Goal: Task Accomplishment & Management: Manage account settings

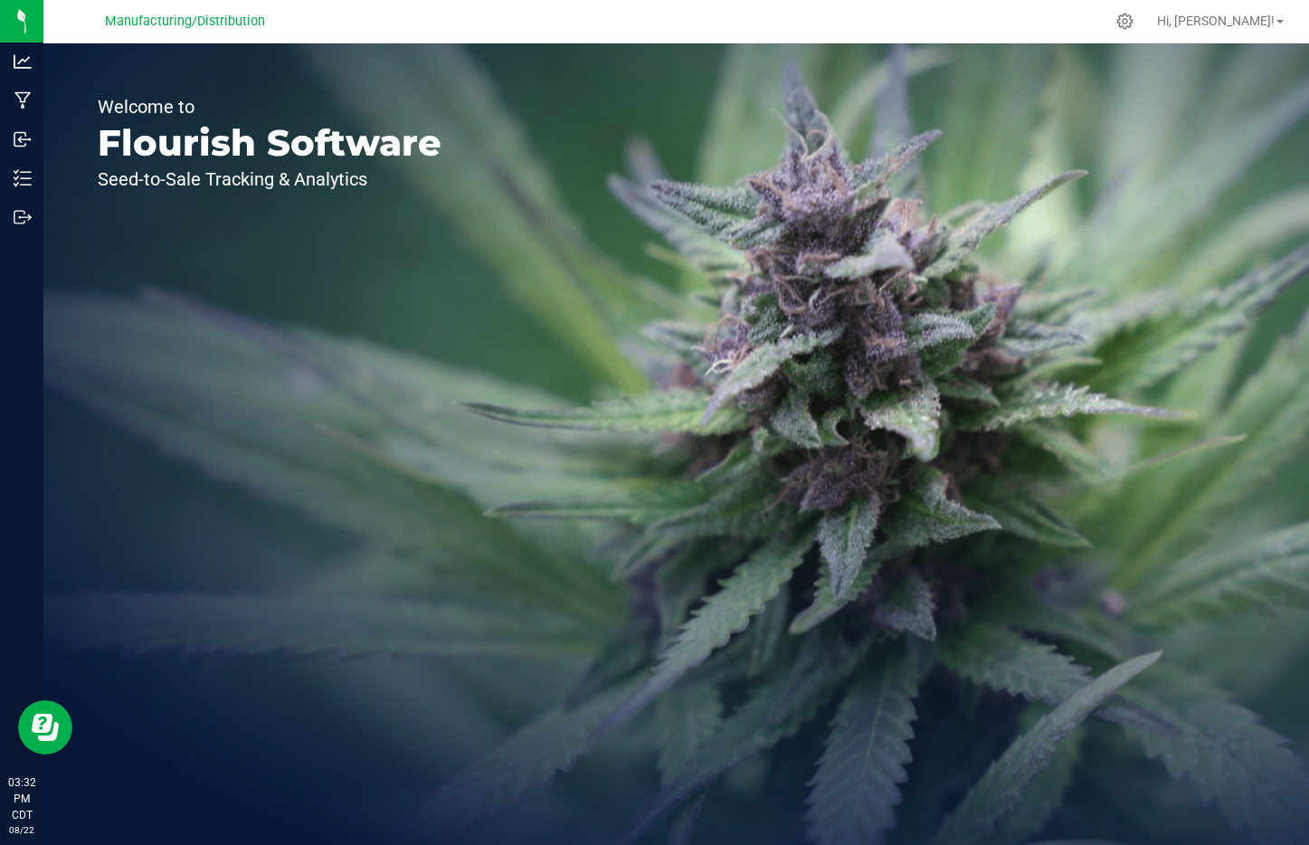
click at [0, 844] on nordpass-portal at bounding box center [0, 845] width 0 height 0
click at [1134, 21] on icon at bounding box center [1124, 21] width 19 height 19
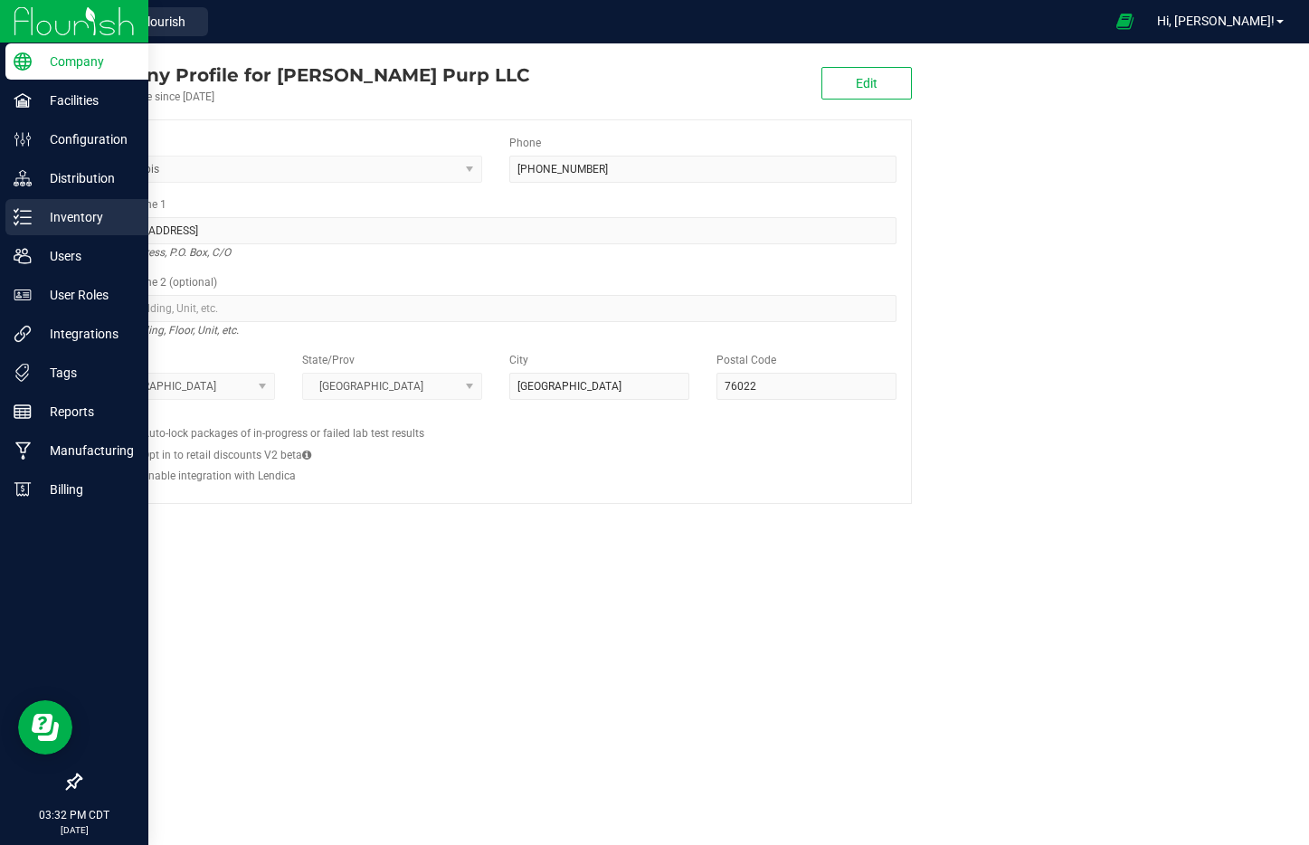
click at [38, 213] on p "Inventory" at bounding box center [86, 217] width 109 height 22
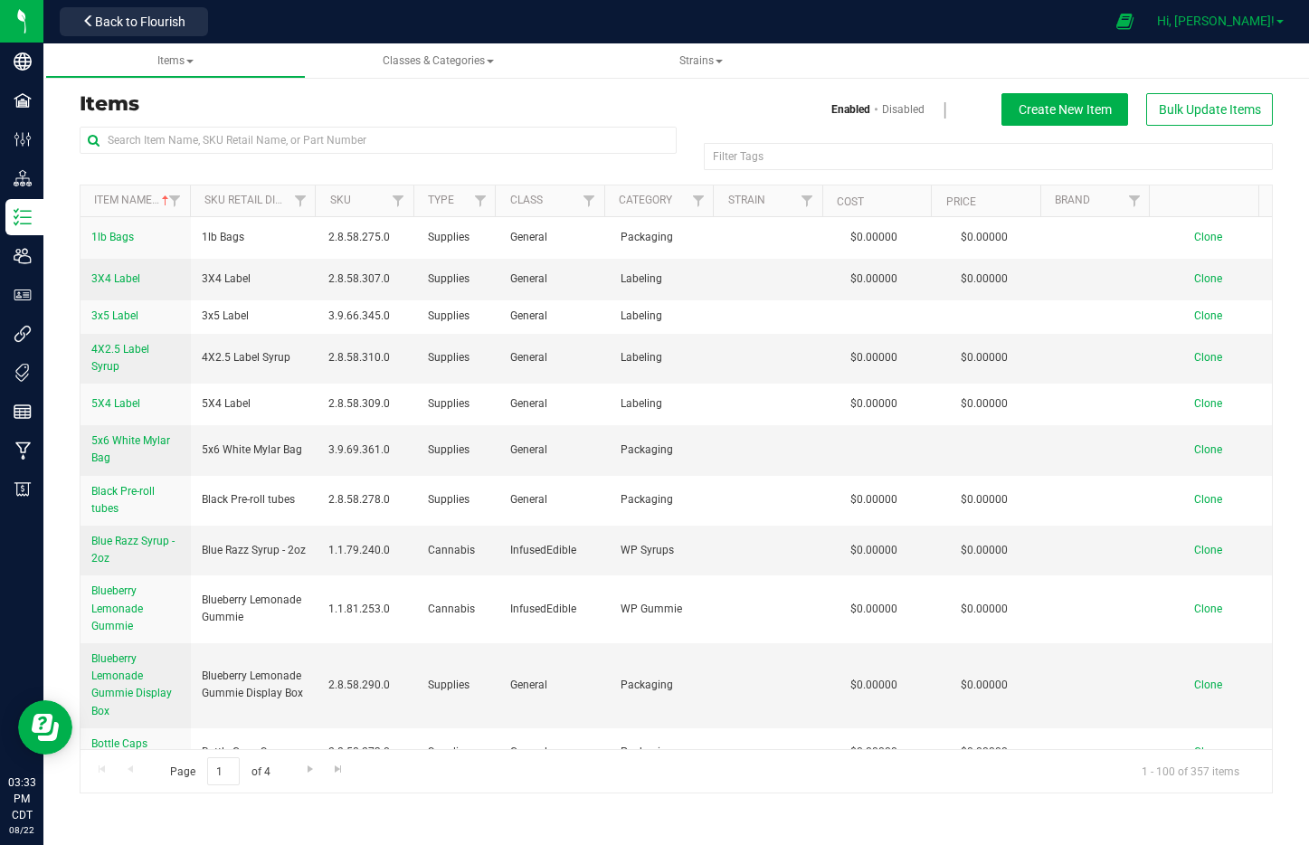
click at [1259, 22] on span "Hi, [PERSON_NAME]!" at bounding box center [1216, 21] width 118 height 14
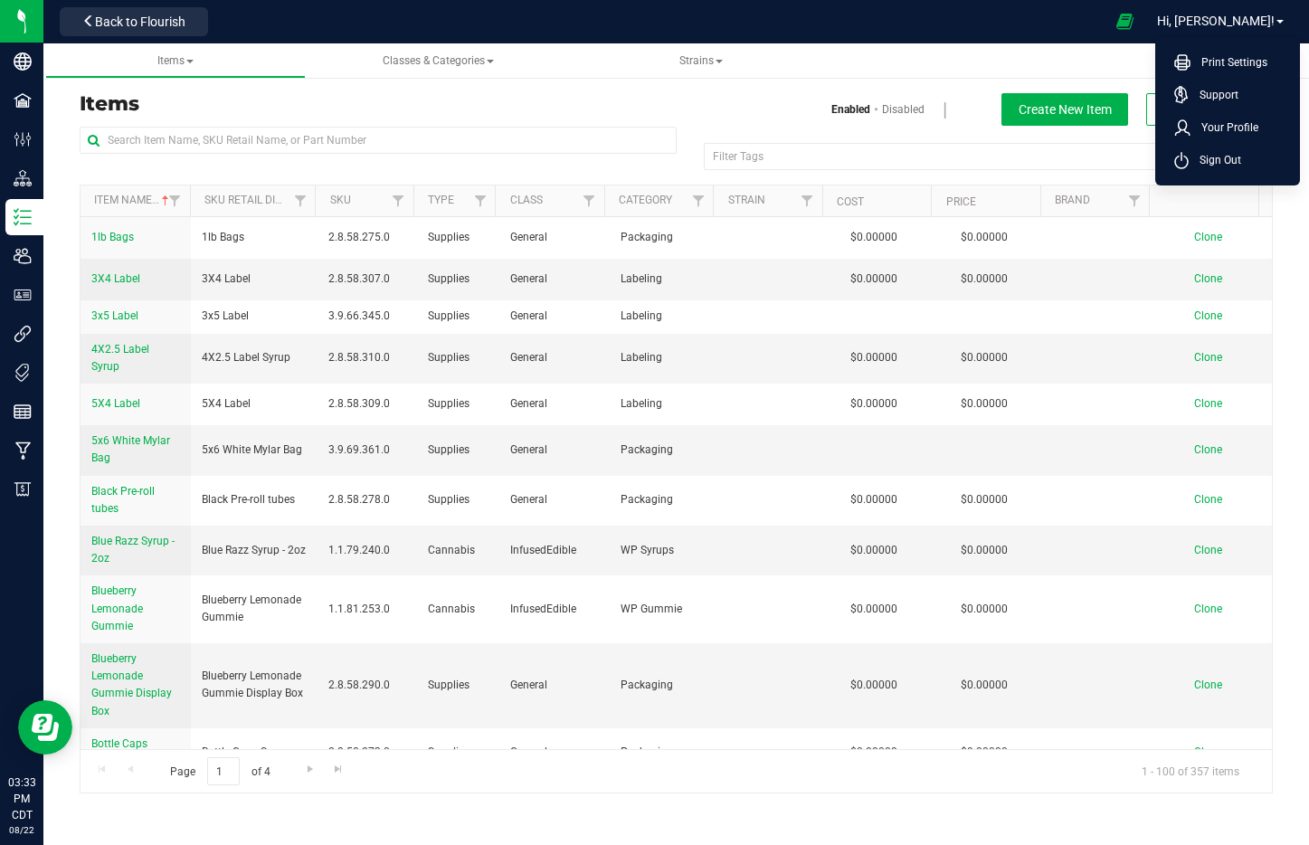
click at [508, 109] on h3 "Items" at bounding box center [371, 104] width 583 height 22
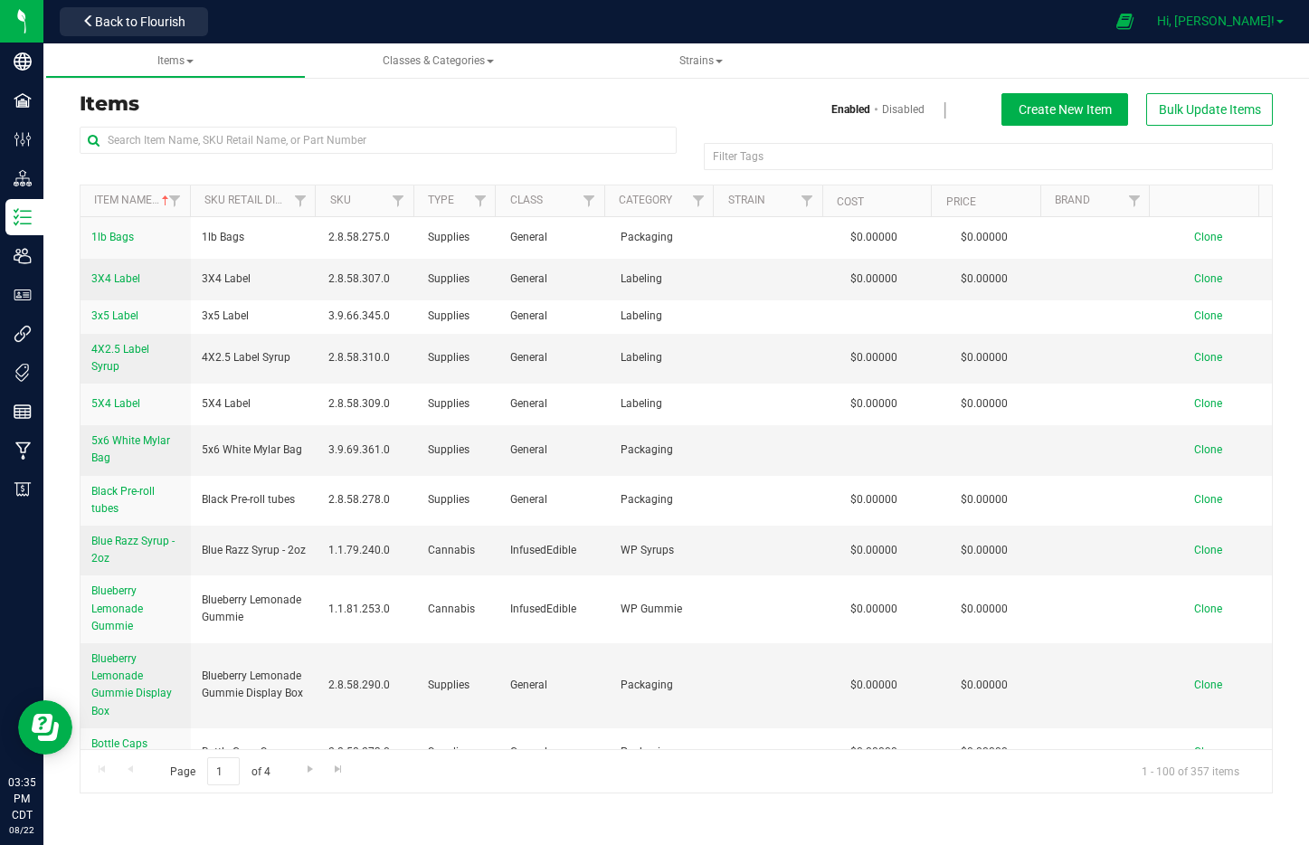
click at [1276, 20] on span at bounding box center [1279, 22] width 7 height 4
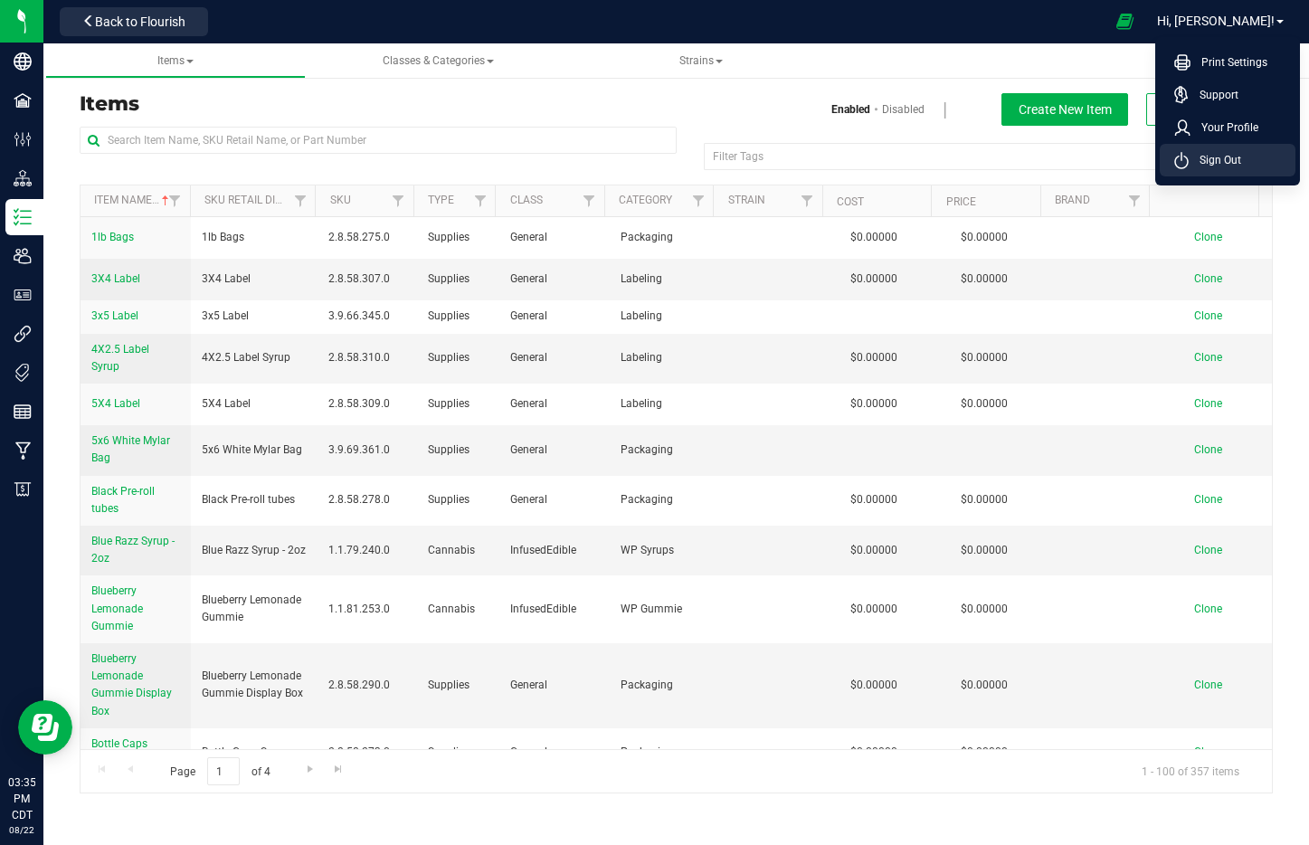
click at [1195, 165] on span "Sign Out" at bounding box center [1215, 160] width 52 height 18
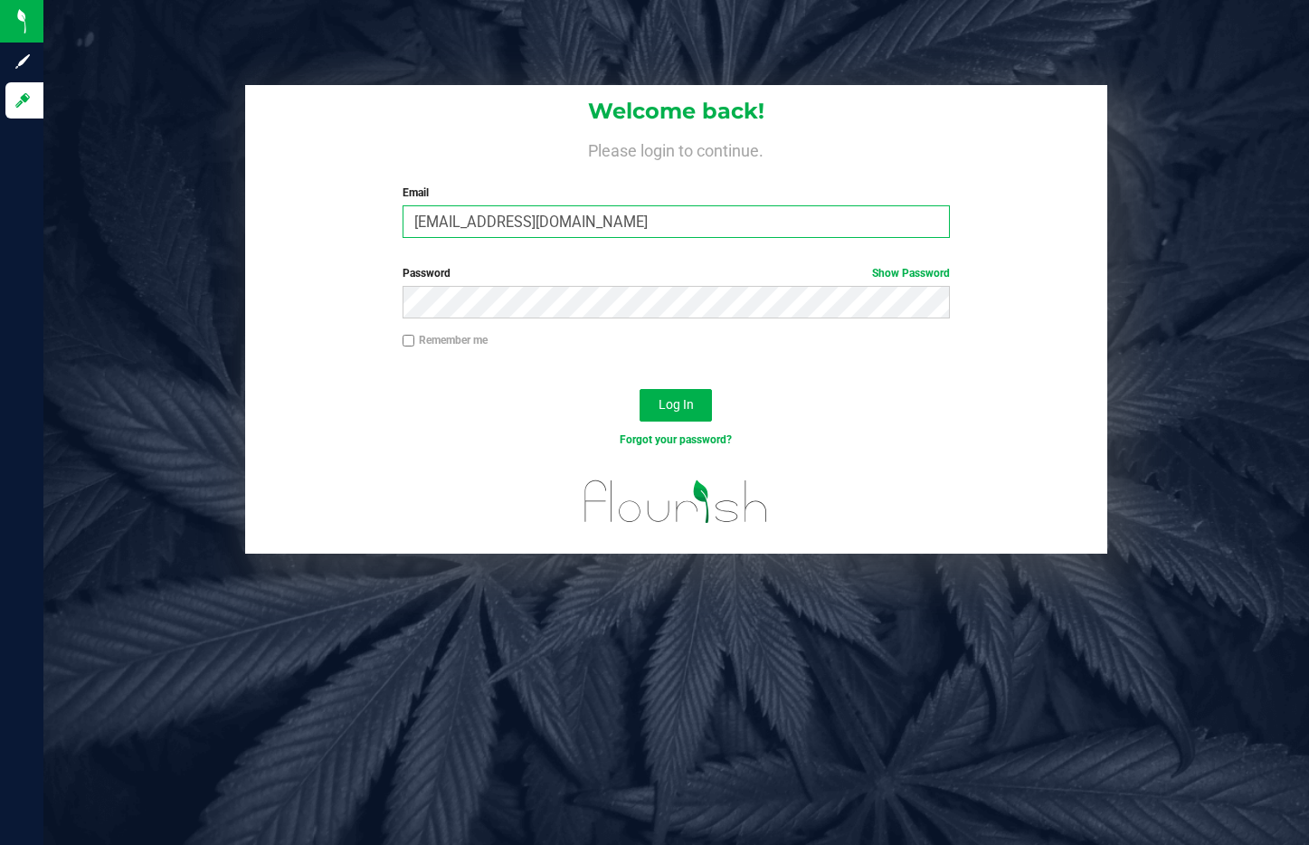
drag, startPoint x: 458, startPoint y: 224, endPoint x: 323, endPoint y: 235, distance: 135.2
click at [336, 234] on div "Welcome back! Please login to continue. Email [EMAIL_ADDRESS][DOMAIN_NAME] Requ…" at bounding box center [676, 168] width 862 height 167
click at [452, 223] on input "[EMAIL_ADDRESS][DOMAIN_NAME]" at bounding box center [676, 221] width 547 height 33
type input "[PERSON_NAME][EMAIL_ADDRESS][DOMAIN_NAME]"
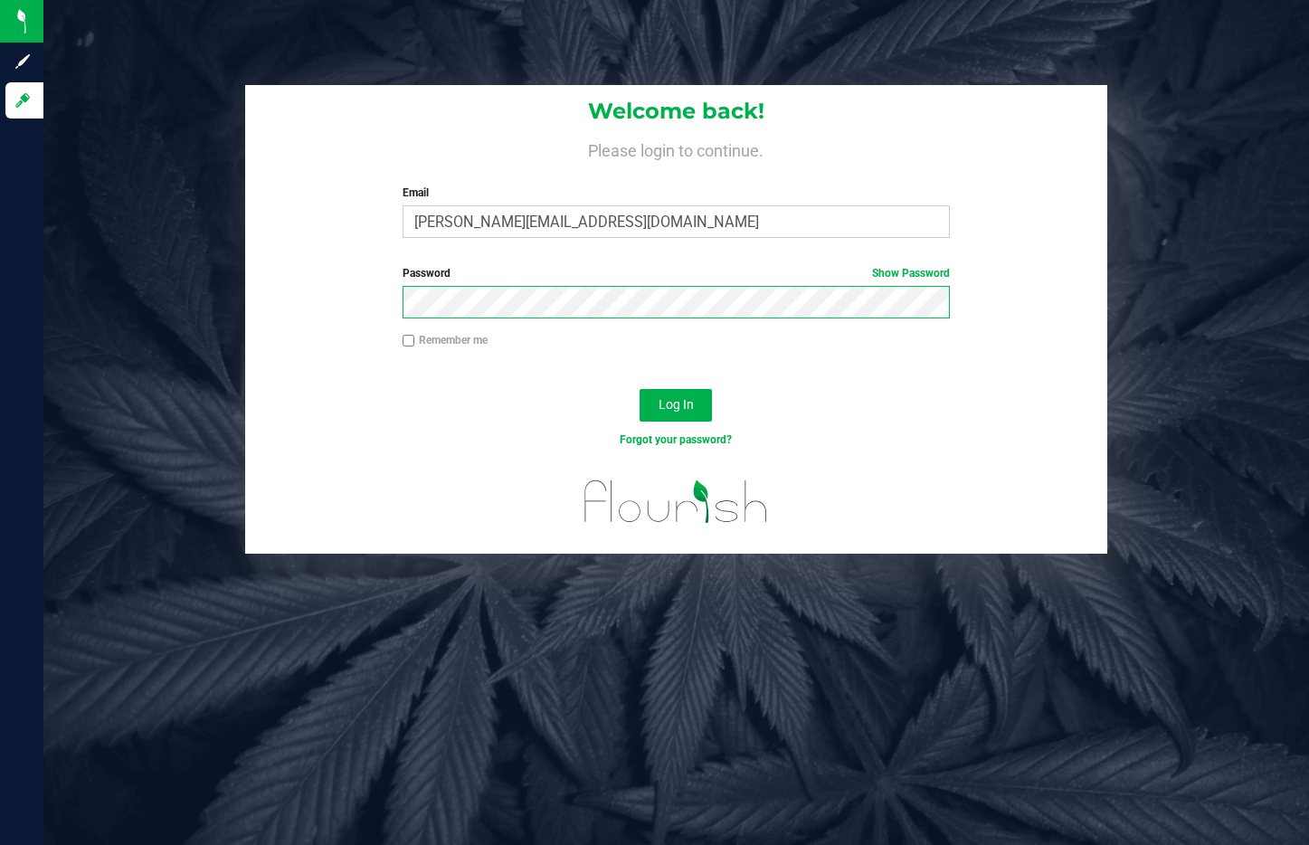
click at [302, 301] on div "Password Show Password" at bounding box center [676, 298] width 862 height 67
click at [640, 389] on button "Log In" at bounding box center [676, 405] width 72 height 33
